Goal: Transaction & Acquisition: Obtain resource

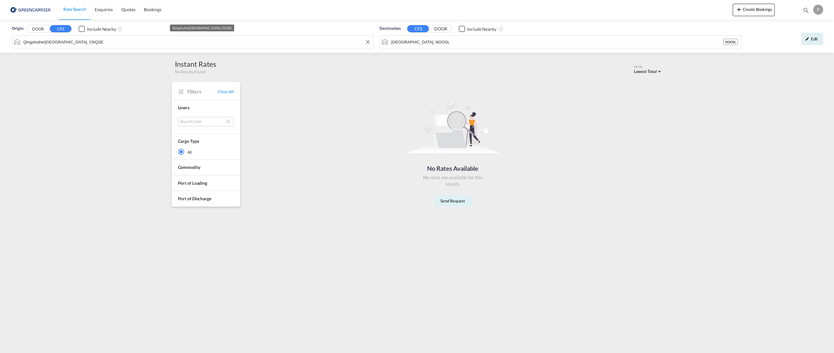
click at [92, 39] on input "Qingshuihe/[GEOGRAPHIC_DATA], CNQSE" at bounding box center [196, 41] width 347 height 9
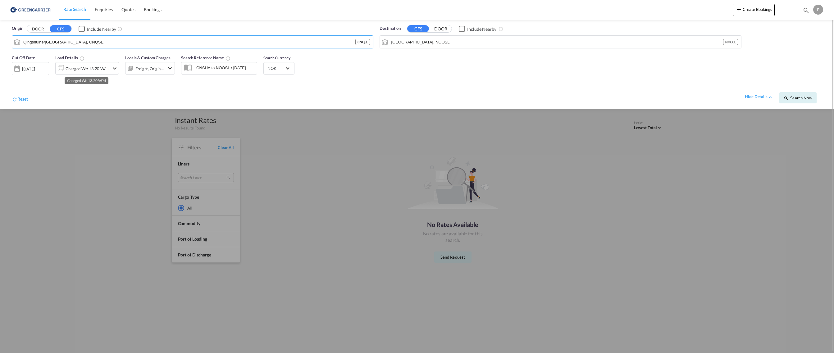
click at [89, 68] on div "Charged Wt: 13.20 W/M" at bounding box center [88, 68] width 44 height 9
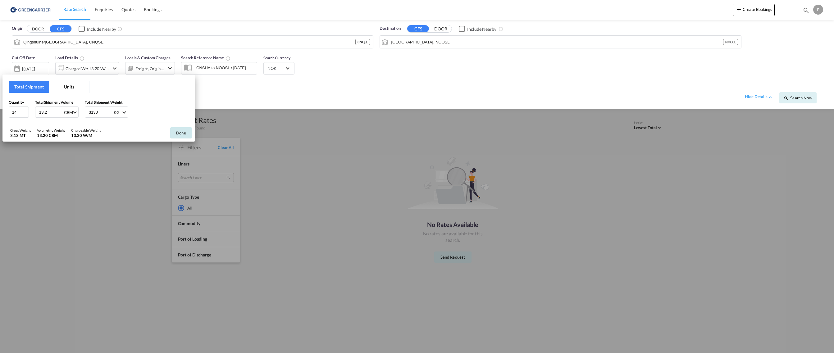
click at [187, 131] on button "Done" at bounding box center [181, 132] width 22 height 11
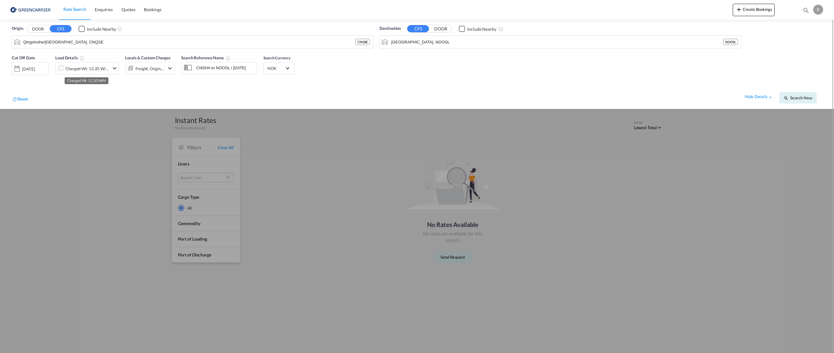
click at [90, 70] on div "Charged Wt: 13.20 W/M" at bounding box center [88, 68] width 44 height 9
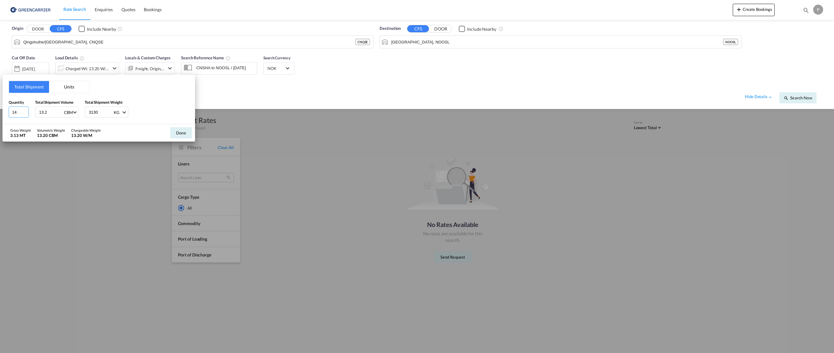
click at [21, 112] on input "14" at bounding box center [19, 112] width 20 height 11
type input "1"
type input "6.91"
type input "1251"
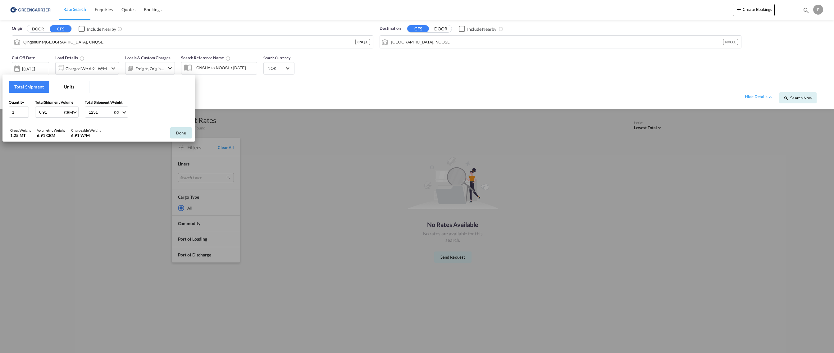
click at [182, 135] on button "Done" at bounding box center [181, 132] width 22 height 11
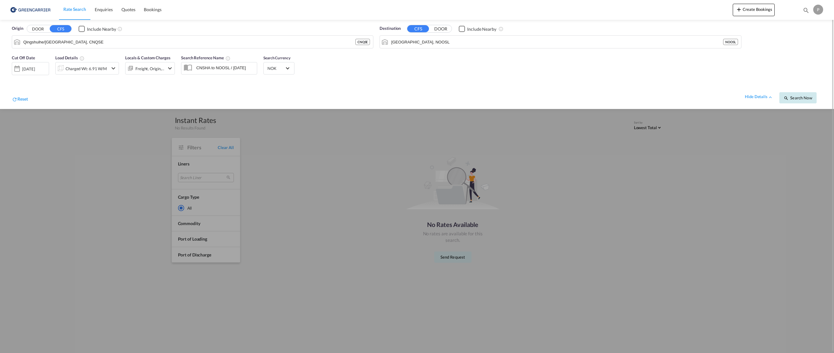
click at [800, 97] on span "Search Now" at bounding box center [798, 97] width 28 height 5
click at [37, 71] on div "[DATE]" at bounding box center [30, 68] width 37 height 12
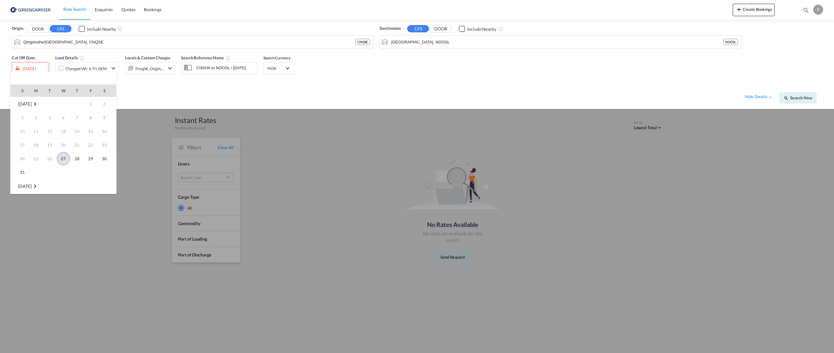
click at [62, 155] on span "27" at bounding box center [63, 158] width 13 height 13
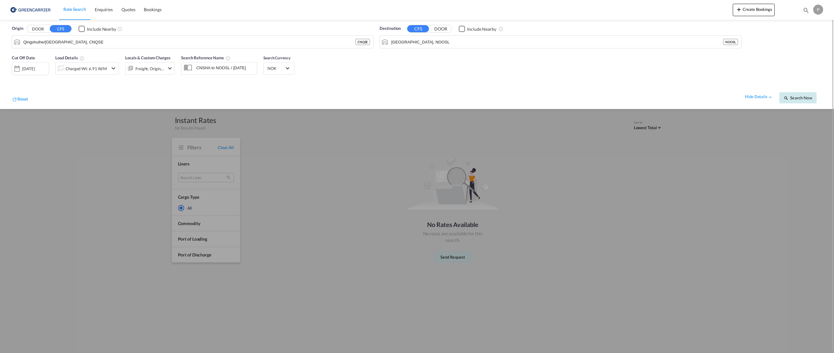
drag, startPoint x: 800, startPoint y: 94, endPoint x: 805, endPoint y: 95, distance: 4.8
click at [801, 94] on button "Search Now" at bounding box center [798, 97] width 37 height 11
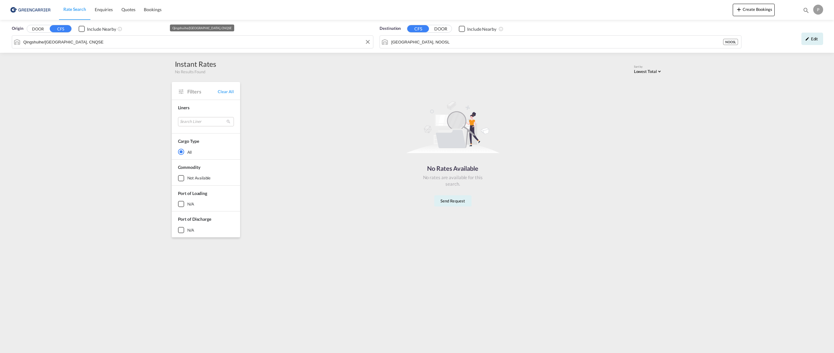
click at [254, 44] on input "Qingshuihe/[GEOGRAPHIC_DATA], CNQSE" at bounding box center [196, 41] width 347 height 9
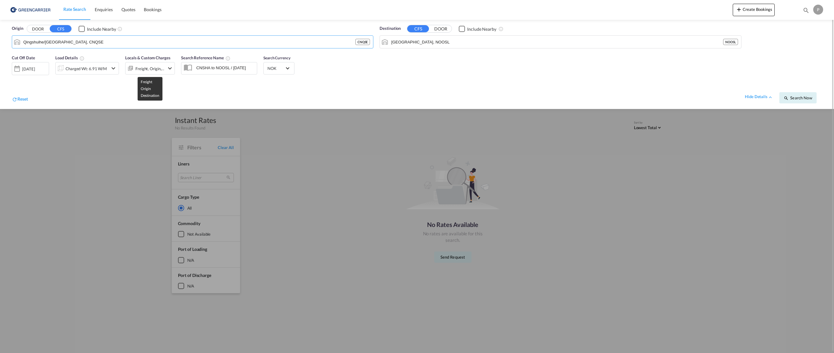
click at [160, 68] on div "Freight, Origin, Destination" at bounding box center [149, 68] width 29 height 9
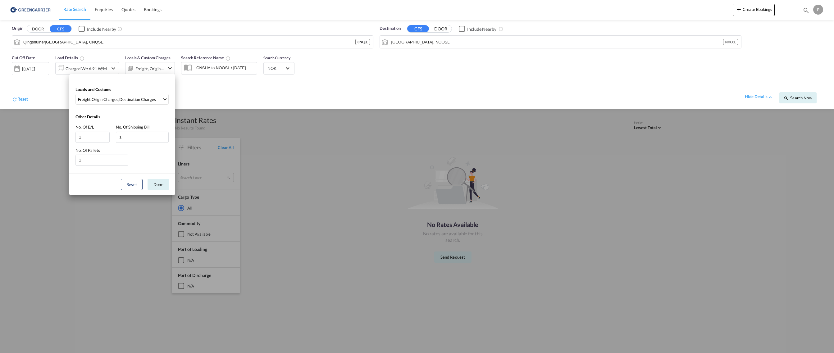
click at [226, 67] on div "Locals and Customs Freight , Origin Charges , Destination Charges Clear All Sel…" at bounding box center [417, 176] width 834 height 353
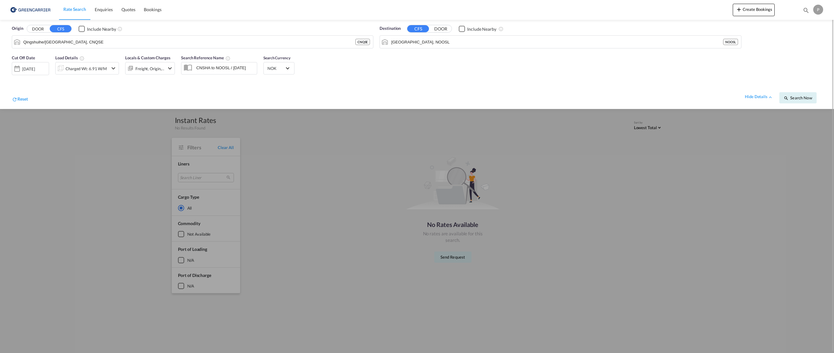
click at [222, 67] on input "CNSHA to NOOSL / [DATE]" at bounding box center [225, 67] width 64 height 9
click at [417, 73] on div "Cut Off Date [DATE] [DATE] Load Details Charged Wt: 6.91 W/M Locals & Custom Ch…" at bounding box center [417, 80] width 822 height 57
drag, startPoint x: 233, startPoint y: 68, endPoint x: 275, endPoint y: 67, distance: 42.0
click at [234, 68] on input "CNSHA to NOOSL / [DATE]" at bounding box center [225, 67] width 64 height 9
click at [537, 57] on div "Cut Off Date [DATE] [DATE] Load Details Charged Wt: 6.91 W/M Locals & Custom Ch…" at bounding box center [417, 80] width 822 height 57
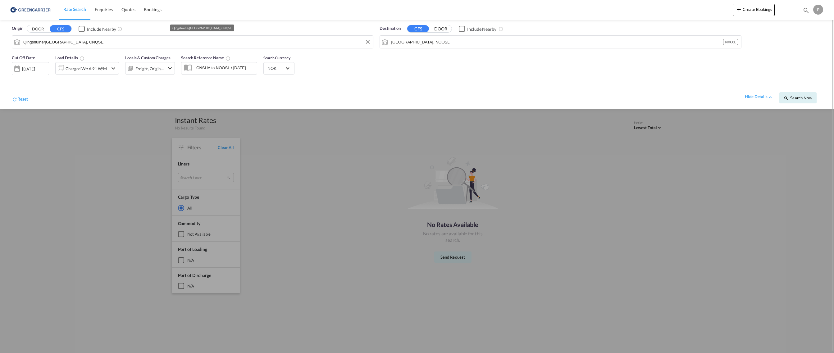
click at [300, 44] on input "Qingshuihe/[GEOGRAPHIC_DATA], CNQSE" at bounding box center [196, 41] width 347 height 9
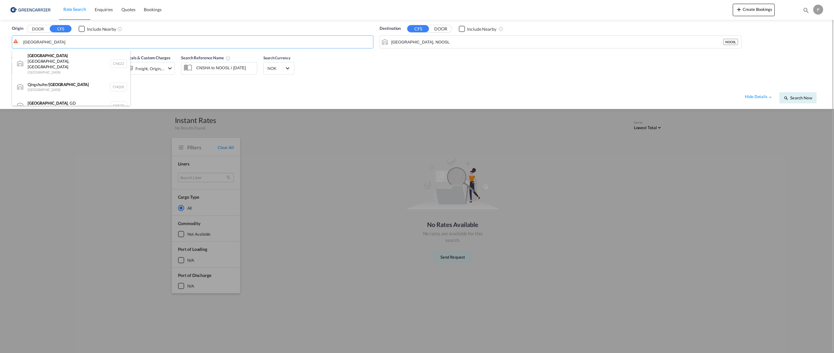
drag, startPoint x: 278, startPoint y: 51, endPoint x: 62, endPoint y: 100, distance: 221.9
click at [62, 100] on div "[GEOGRAPHIC_DATA] , GD [GEOGRAPHIC_DATA] CNSZX" at bounding box center [71, 105] width 118 height 19
type input "[GEOGRAPHIC_DATA], GD, CNSZX"
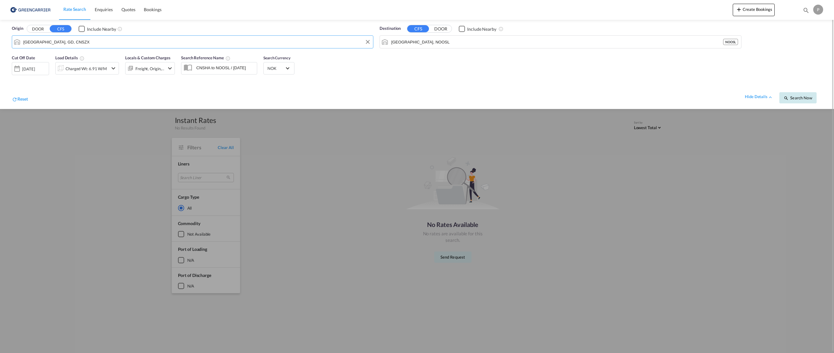
click at [798, 101] on button "Search Now" at bounding box center [798, 97] width 37 height 11
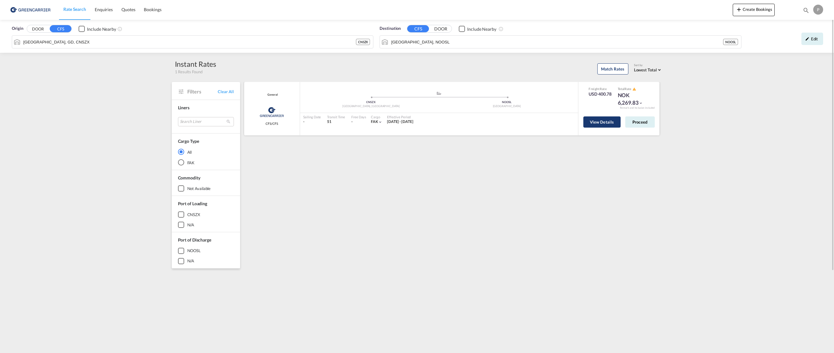
click at [601, 121] on button "View Details" at bounding box center [601, 122] width 37 height 11
